Goal: Task Accomplishment & Management: Manage account settings

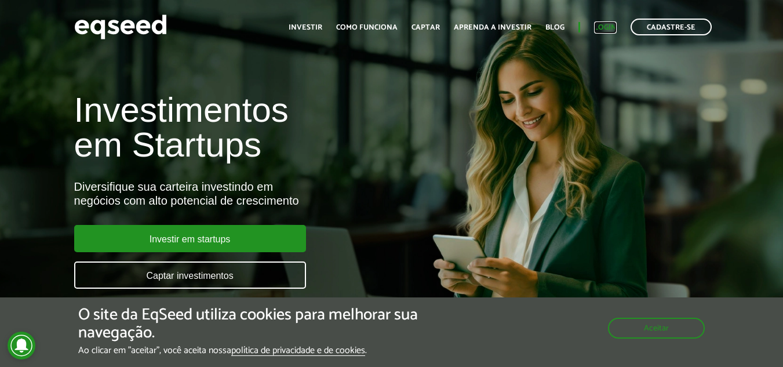
click at [609, 27] on link "Login" at bounding box center [605, 28] width 23 height 8
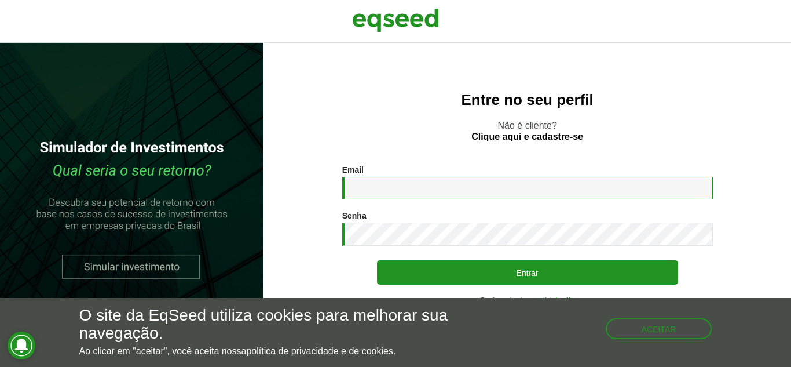
click at [405, 185] on input "Email *" at bounding box center [527, 188] width 371 height 23
type input "**********"
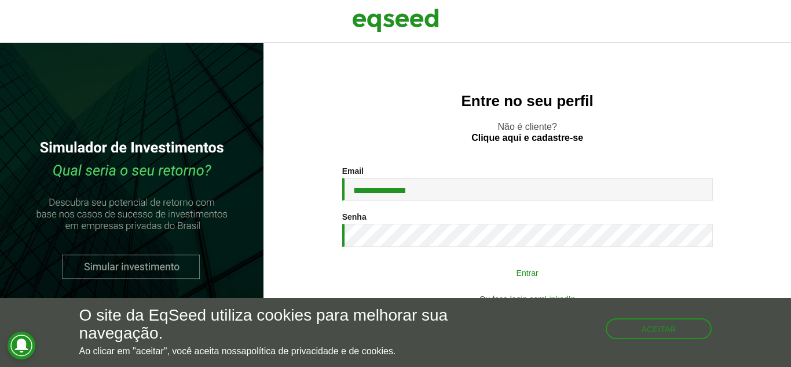
click at [551, 276] on button "Entrar" at bounding box center [527, 272] width 301 height 22
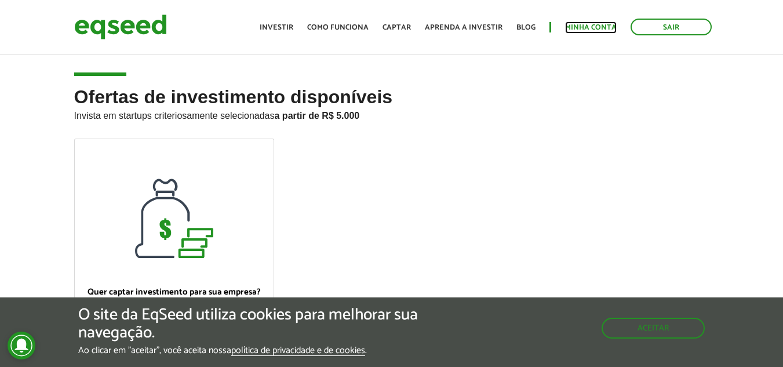
click at [593, 31] on link "Minha conta" at bounding box center [591, 28] width 52 height 8
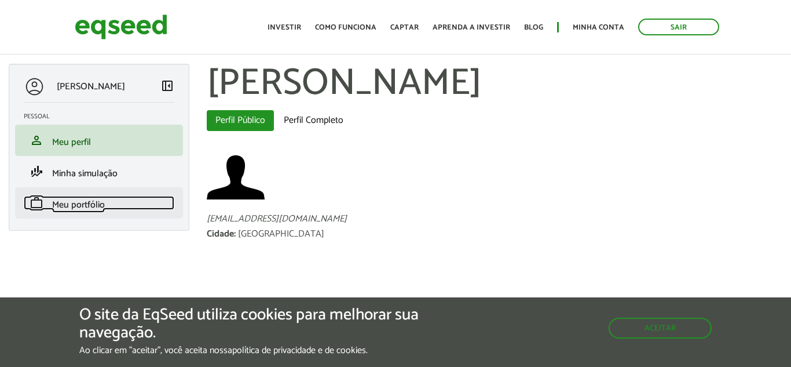
click at [90, 205] on span "Meu portfólio" at bounding box center [78, 205] width 53 height 16
click at [87, 202] on span "Meu portfólio" at bounding box center [78, 205] width 53 height 16
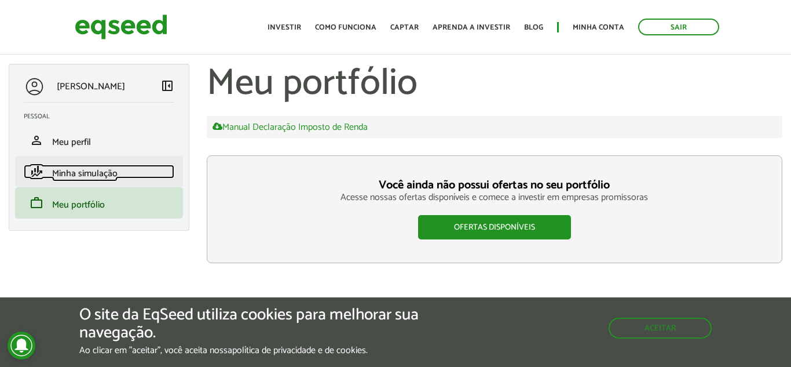
click at [86, 171] on span "Minha simulação" at bounding box center [84, 174] width 65 height 16
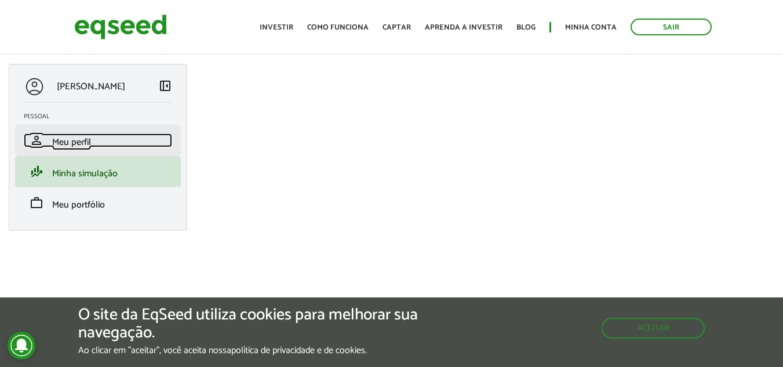
click at [85, 143] on span "Meu perfil" at bounding box center [71, 142] width 39 height 16
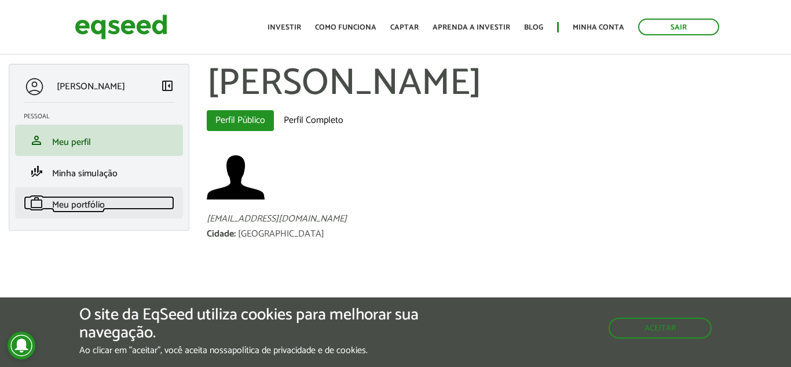
click at [89, 199] on span "Meu portfólio" at bounding box center [78, 205] width 53 height 16
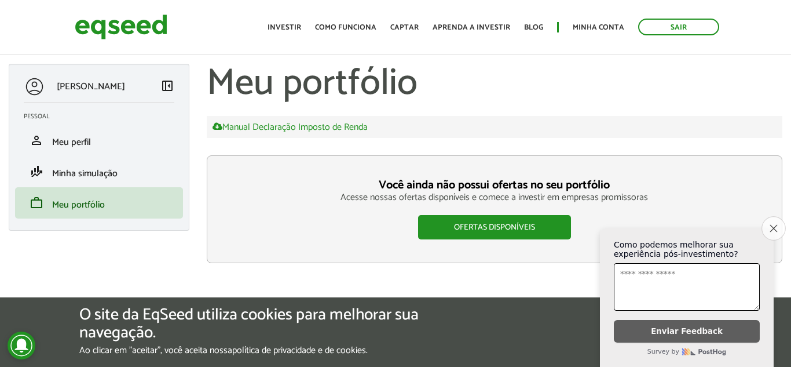
click at [769, 220] on button "Close survey" at bounding box center [774, 228] width 24 height 24
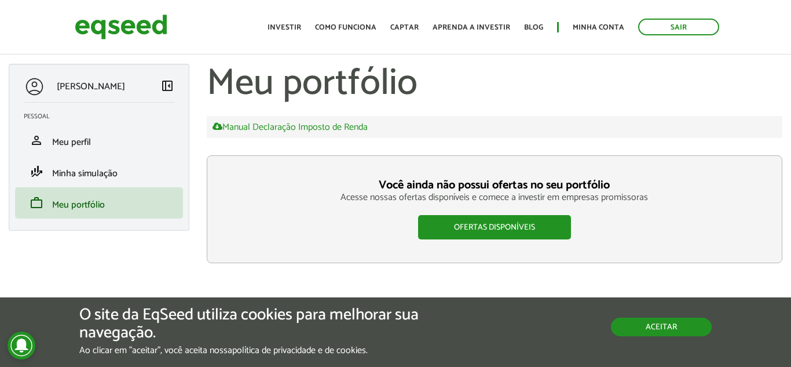
click at [642, 320] on button "Aceitar" at bounding box center [661, 327] width 101 height 19
